Goal: Find specific page/section: Find specific page/section

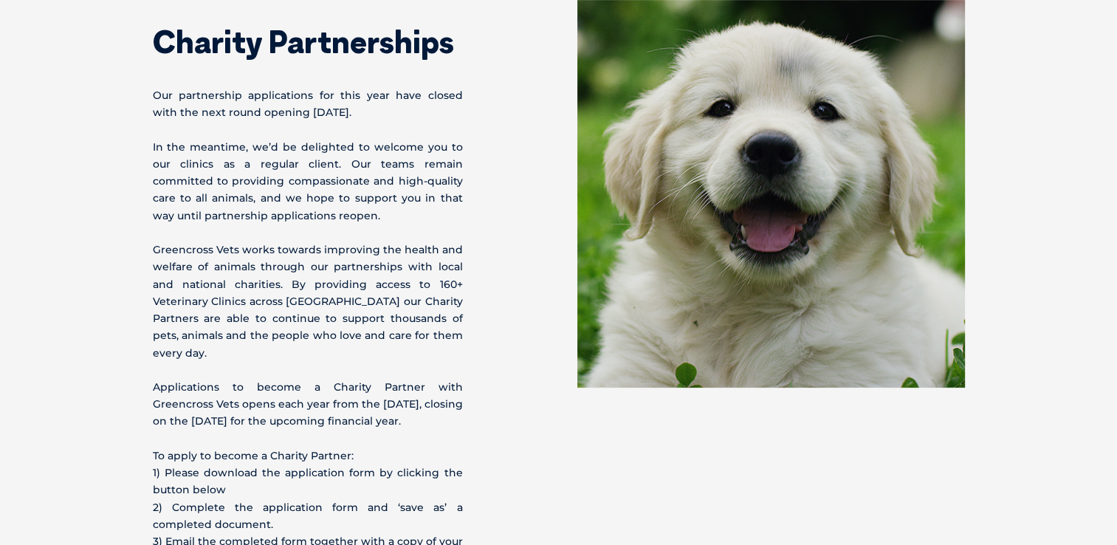
scroll to position [295, 0]
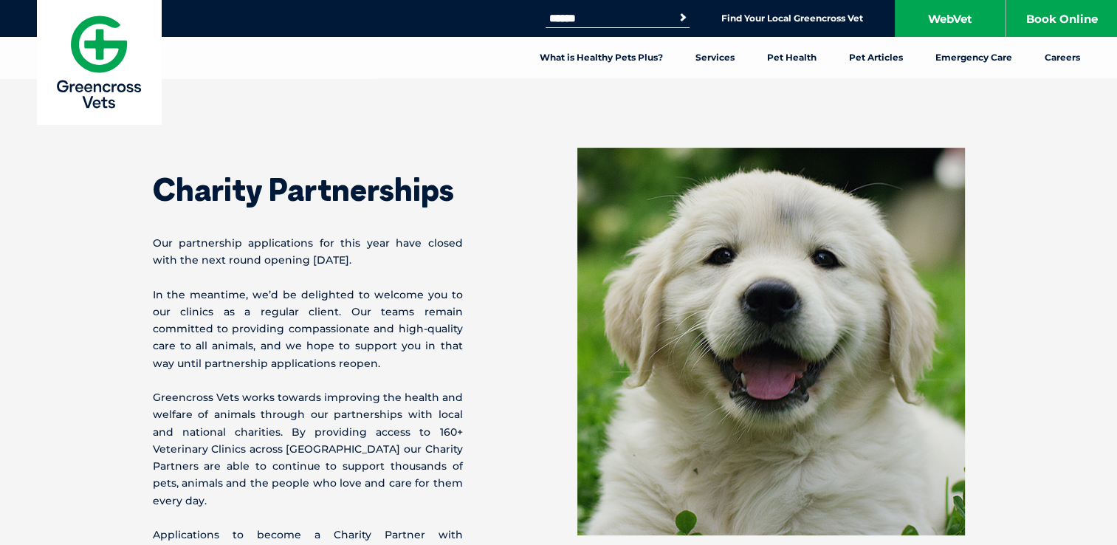
click at [288, 0] on div "Search for: Search Find Your Local Greencross Vet WebVet Book Online" at bounding box center [558, 18] width 1117 height 37
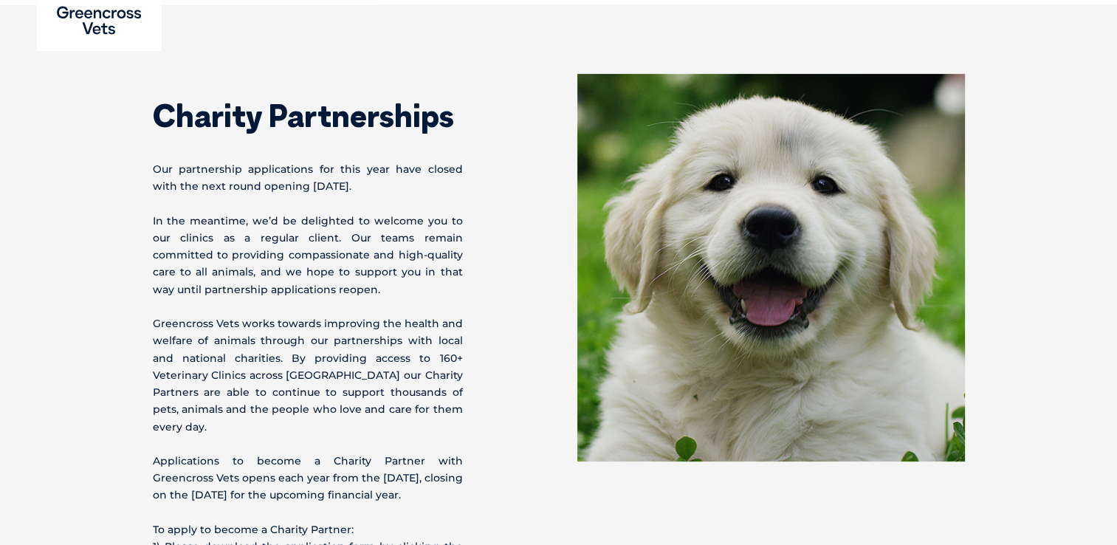
scroll to position [148, 0]
